Goal: Task Accomplishment & Management: Use online tool/utility

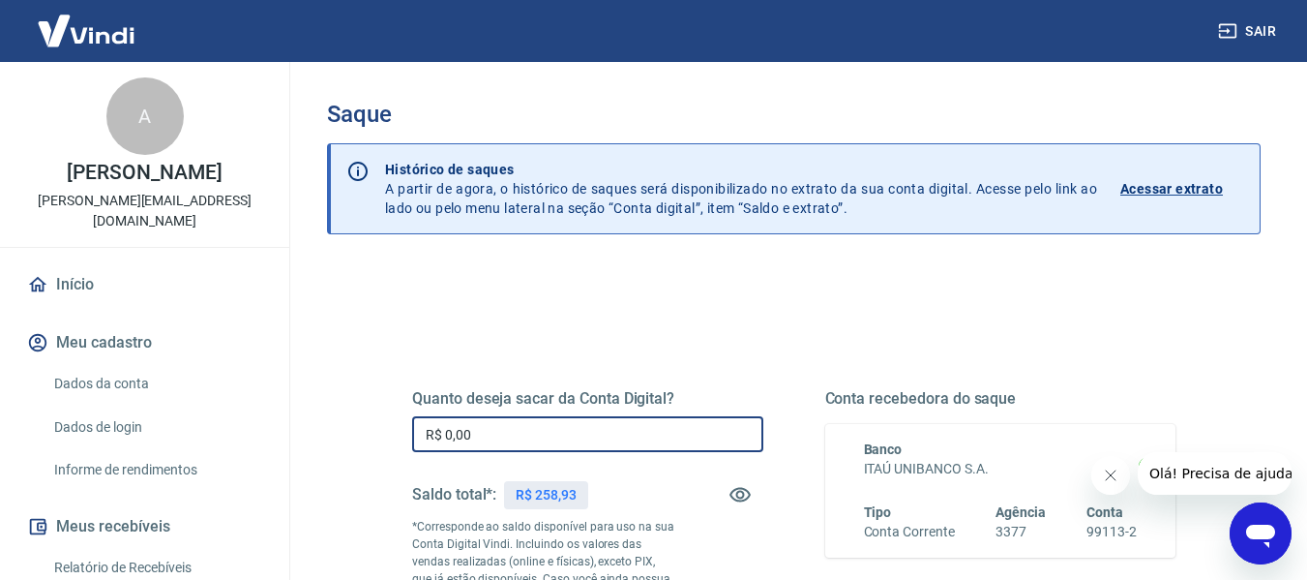
click at [623, 431] on input "R$ 0,00" at bounding box center [587, 434] width 351 height 36
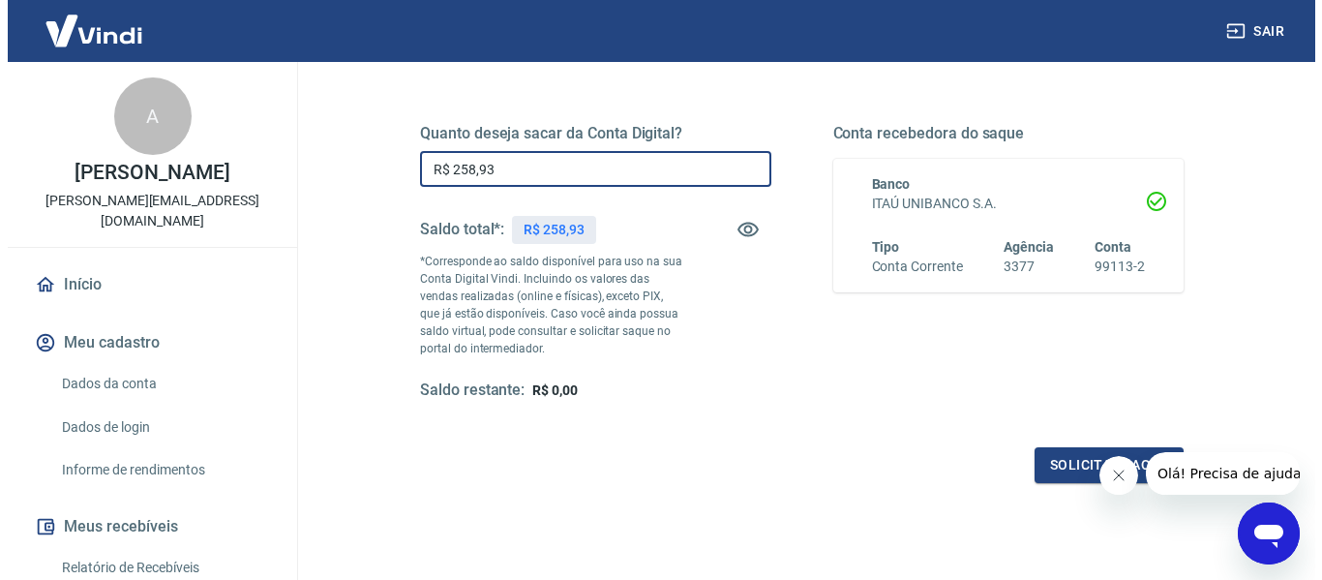
scroll to position [290, 0]
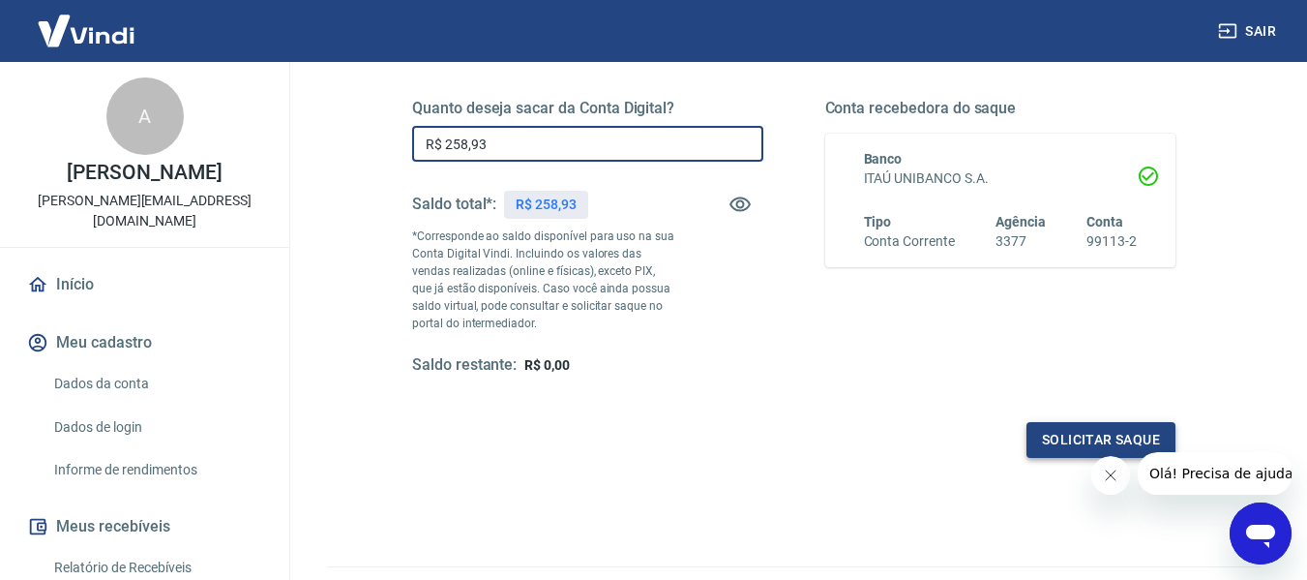
type input "R$ 258,93"
click at [1043, 438] on button "Solicitar saque" at bounding box center [1101, 440] width 149 height 36
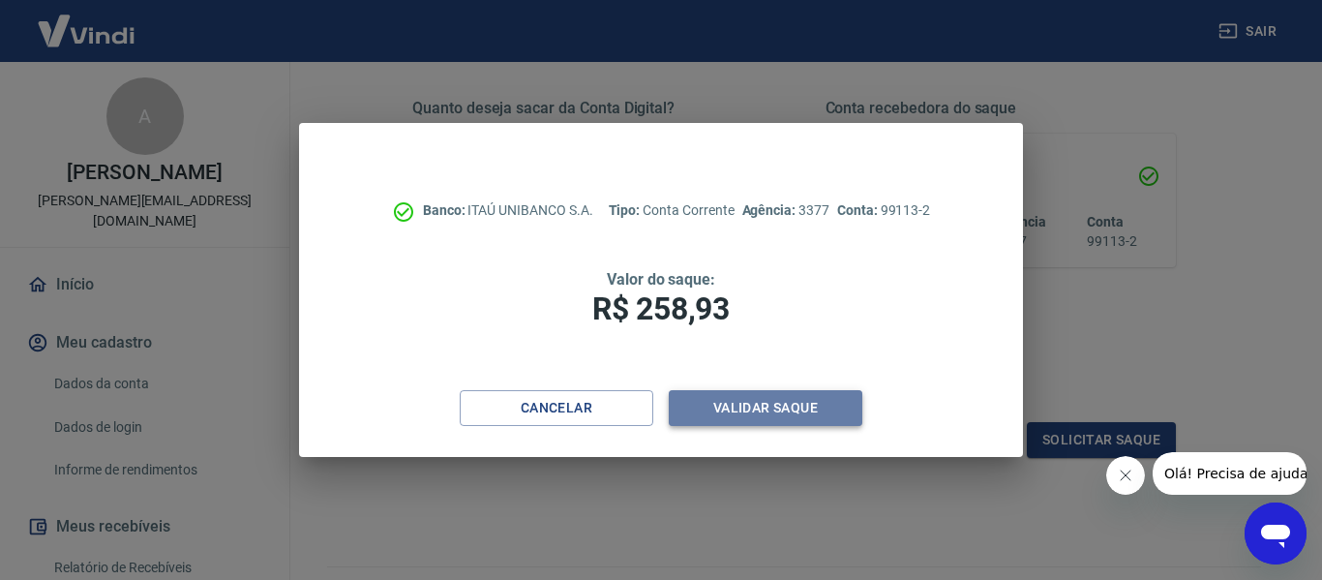
click at [813, 412] on button "Validar saque" at bounding box center [766, 408] width 194 height 36
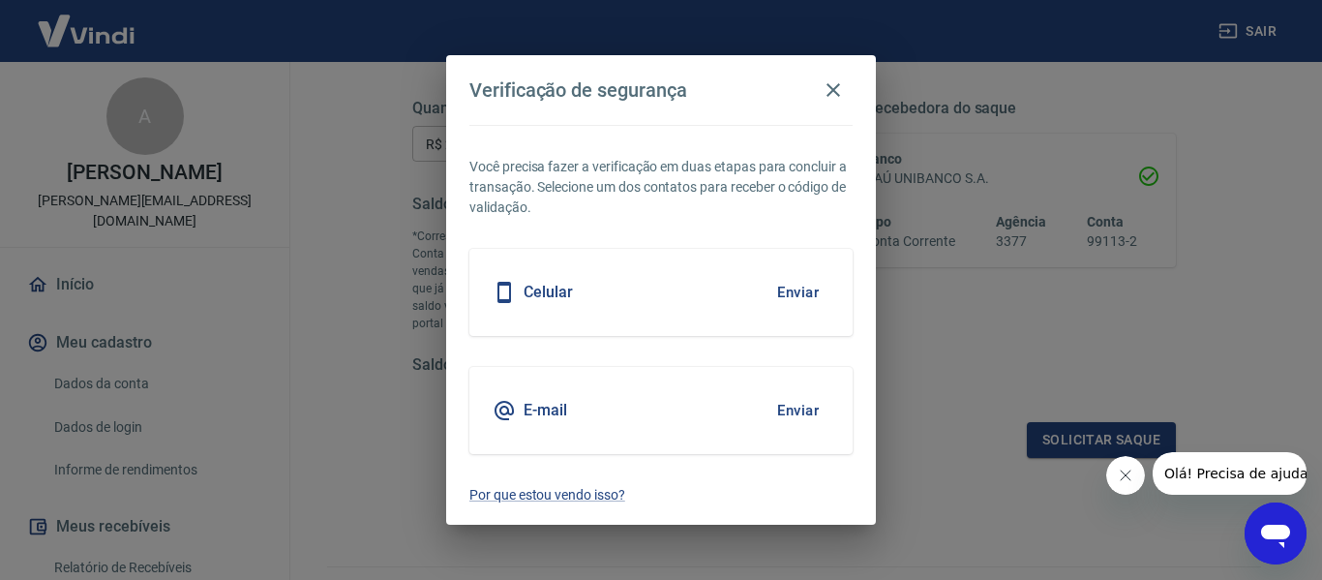
click at [803, 410] on button "Enviar" at bounding box center [797, 410] width 63 height 41
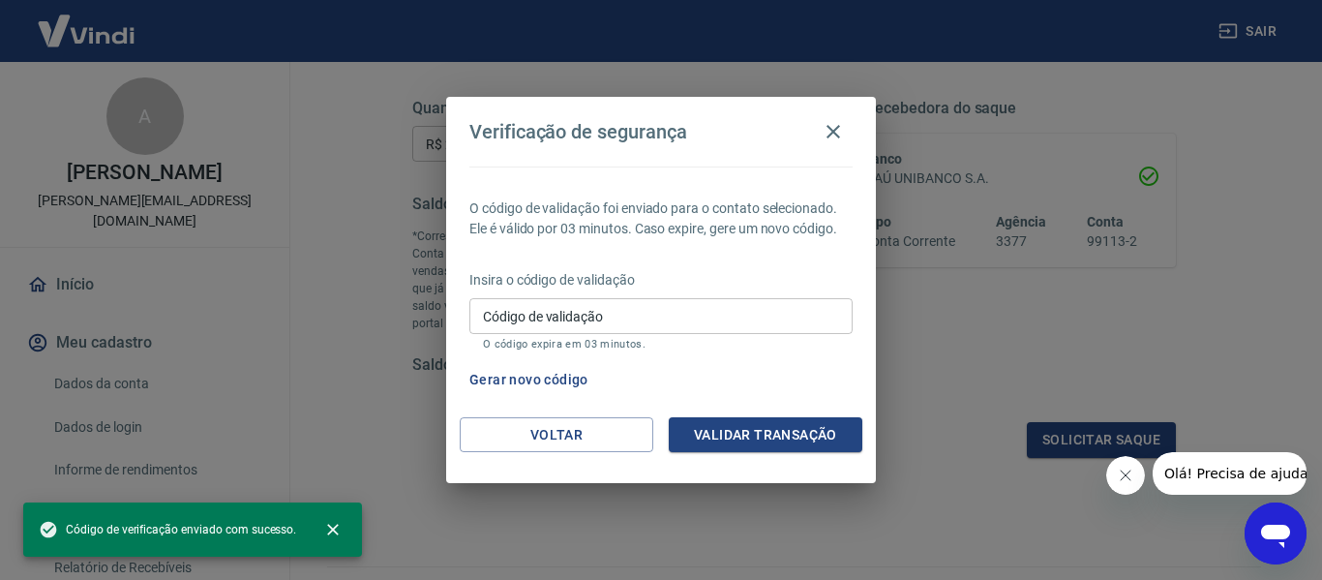
click at [762, 317] on input "Código de validação" at bounding box center [660, 316] width 383 height 36
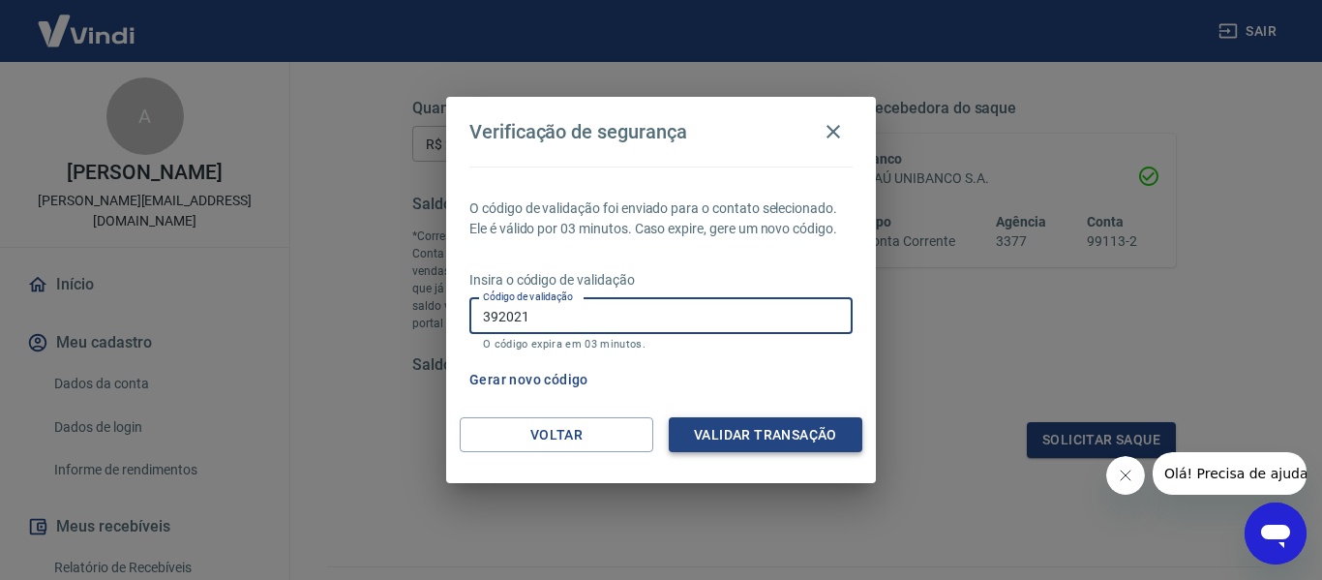
type input "392021"
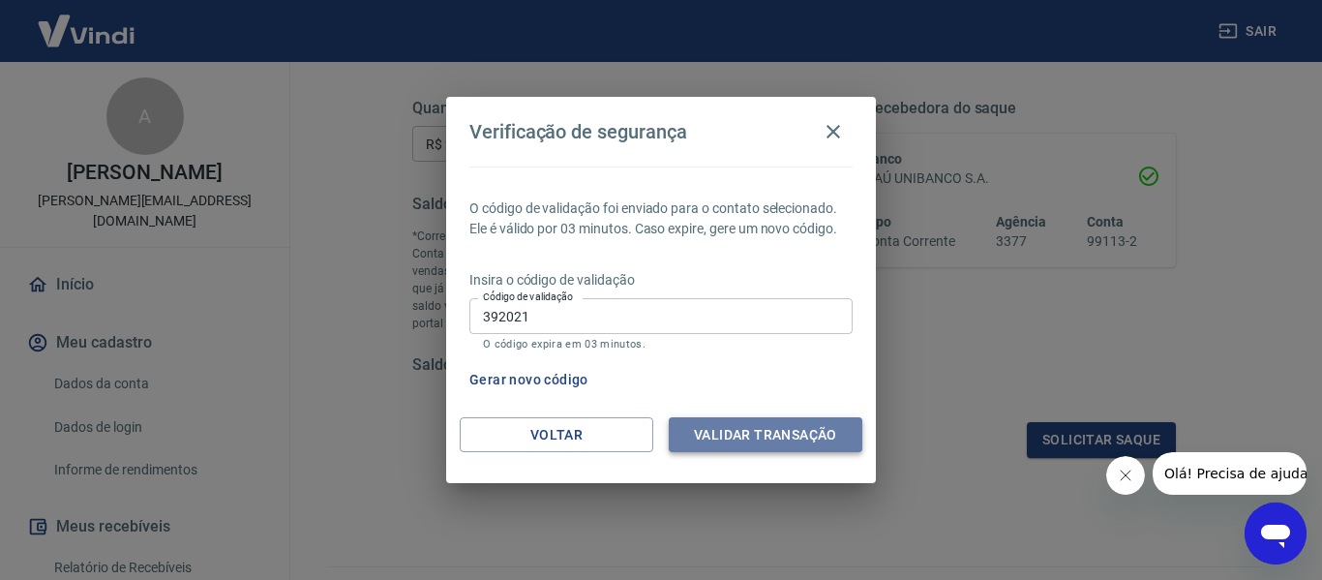
click at [763, 443] on button "Validar transação" at bounding box center [766, 435] width 194 height 36
